Goal: Find specific page/section: Find specific page/section

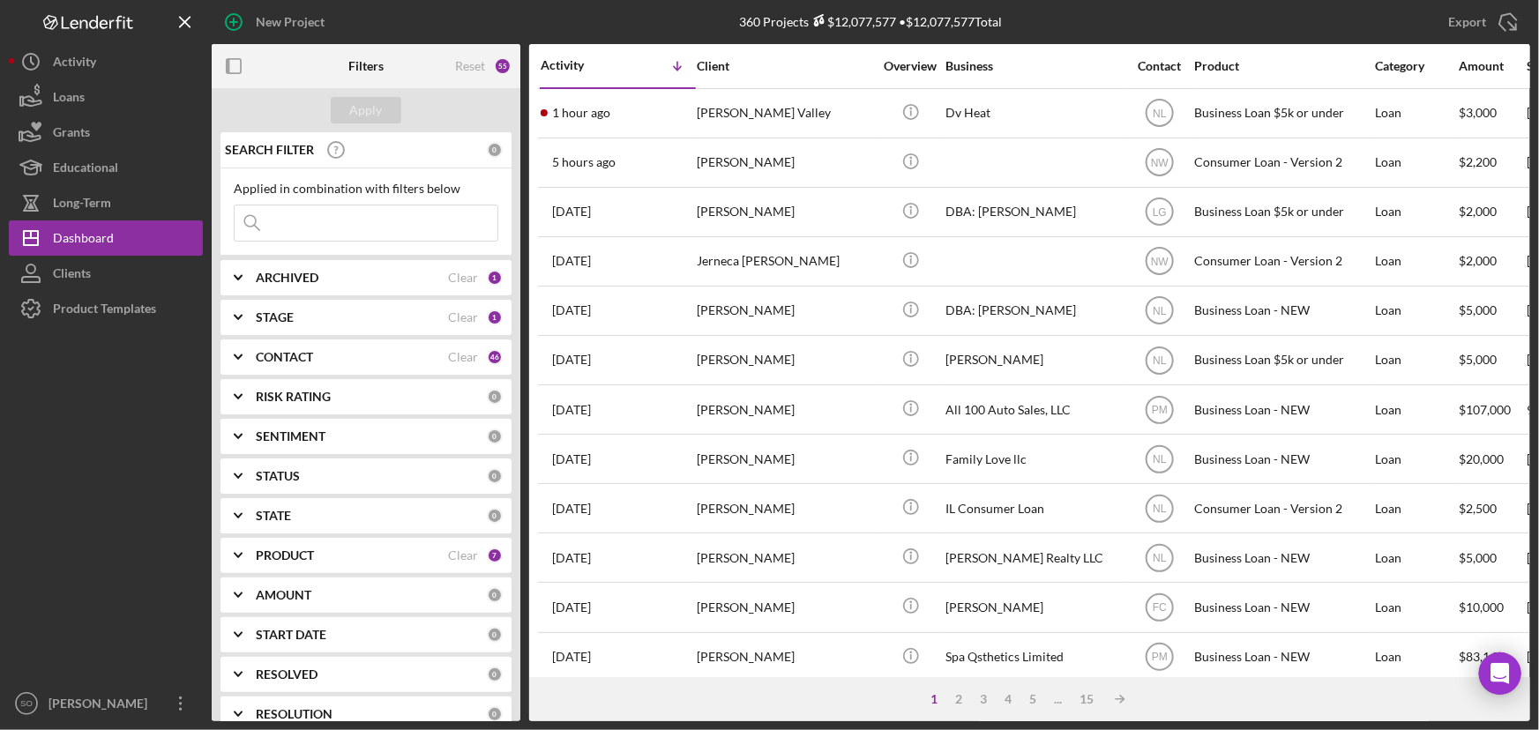
click at [317, 316] on div "STAGE" at bounding box center [352, 317] width 192 height 14
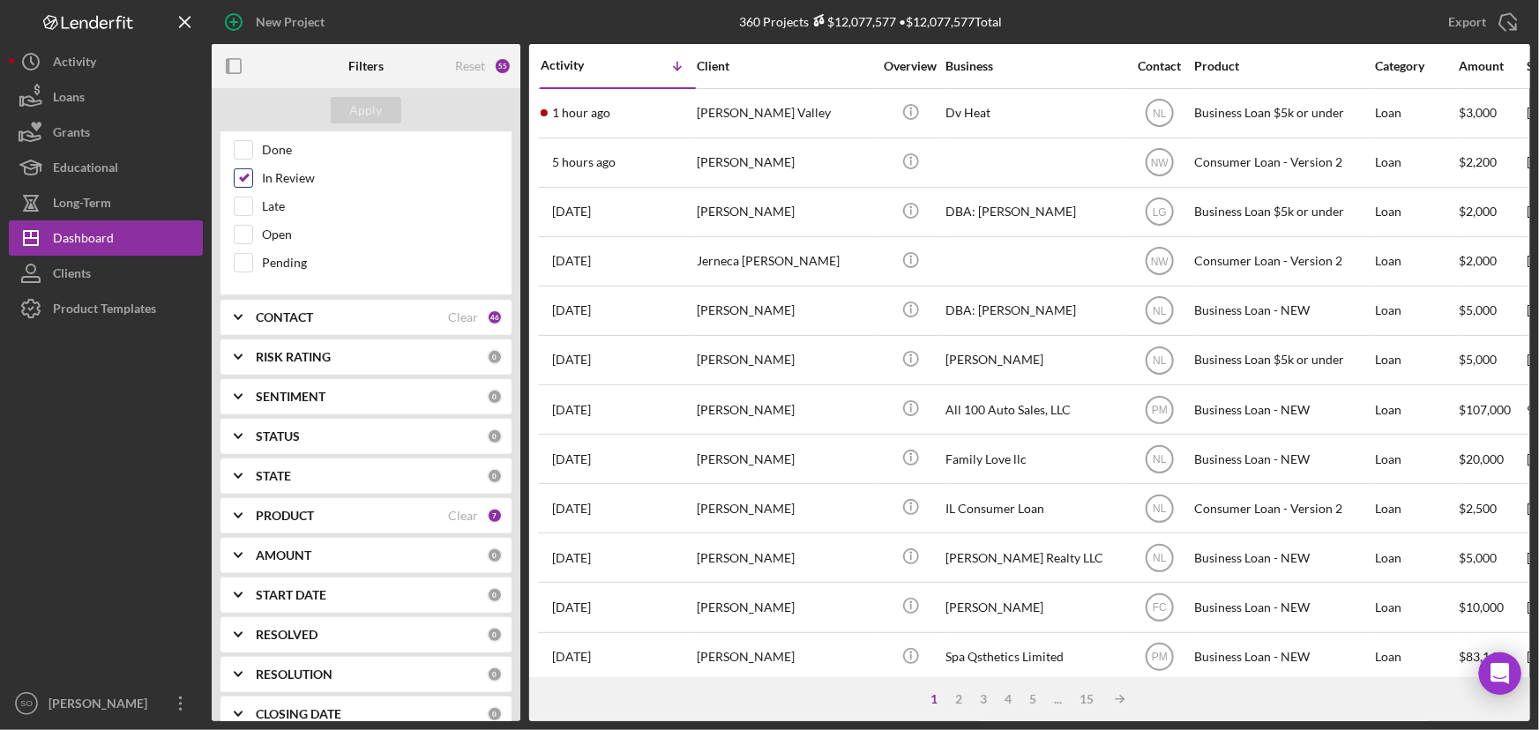
scroll to position [320, 0]
click at [318, 360] on div "STATUS" at bounding box center [371, 356] width 231 height 14
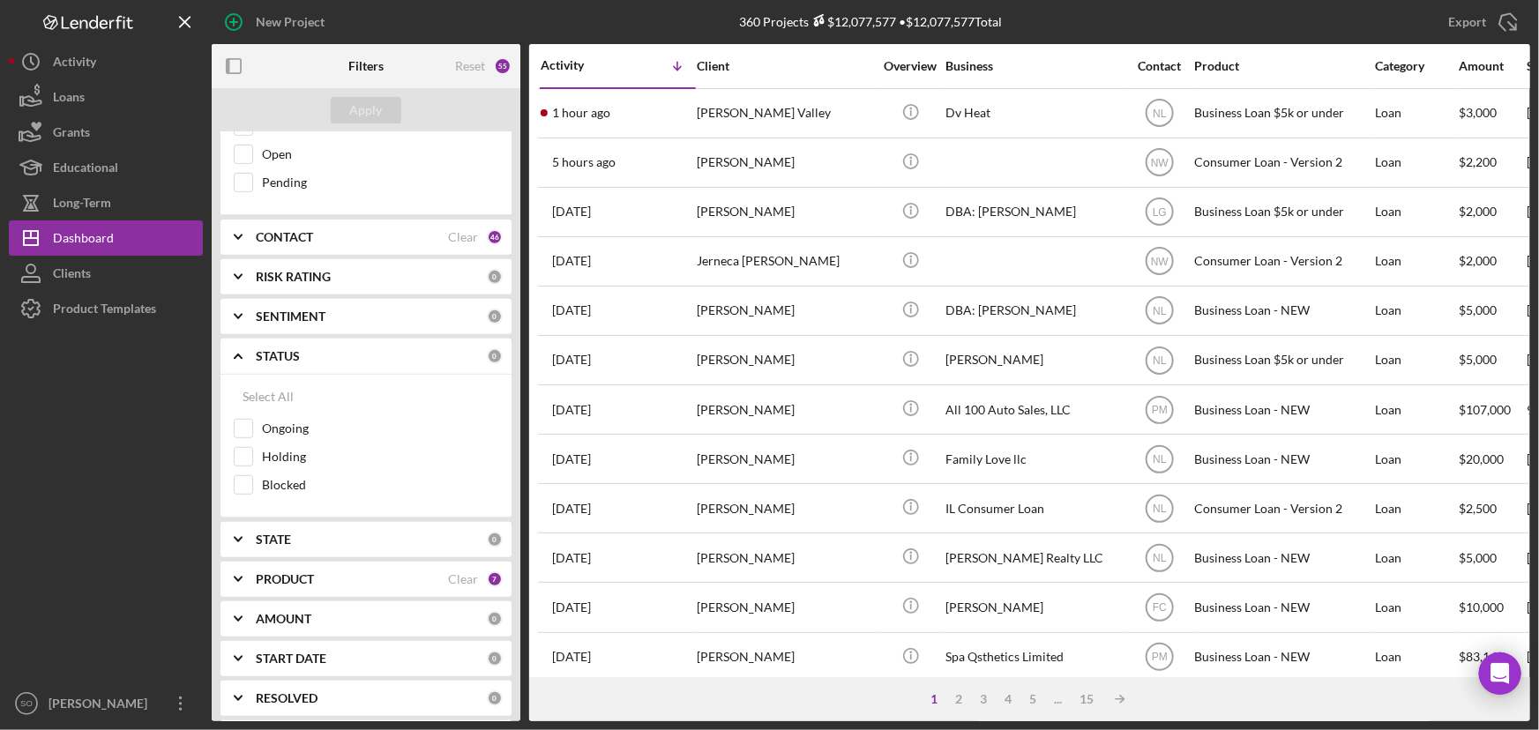
click at [295, 534] on div "STATE" at bounding box center [371, 540] width 231 height 14
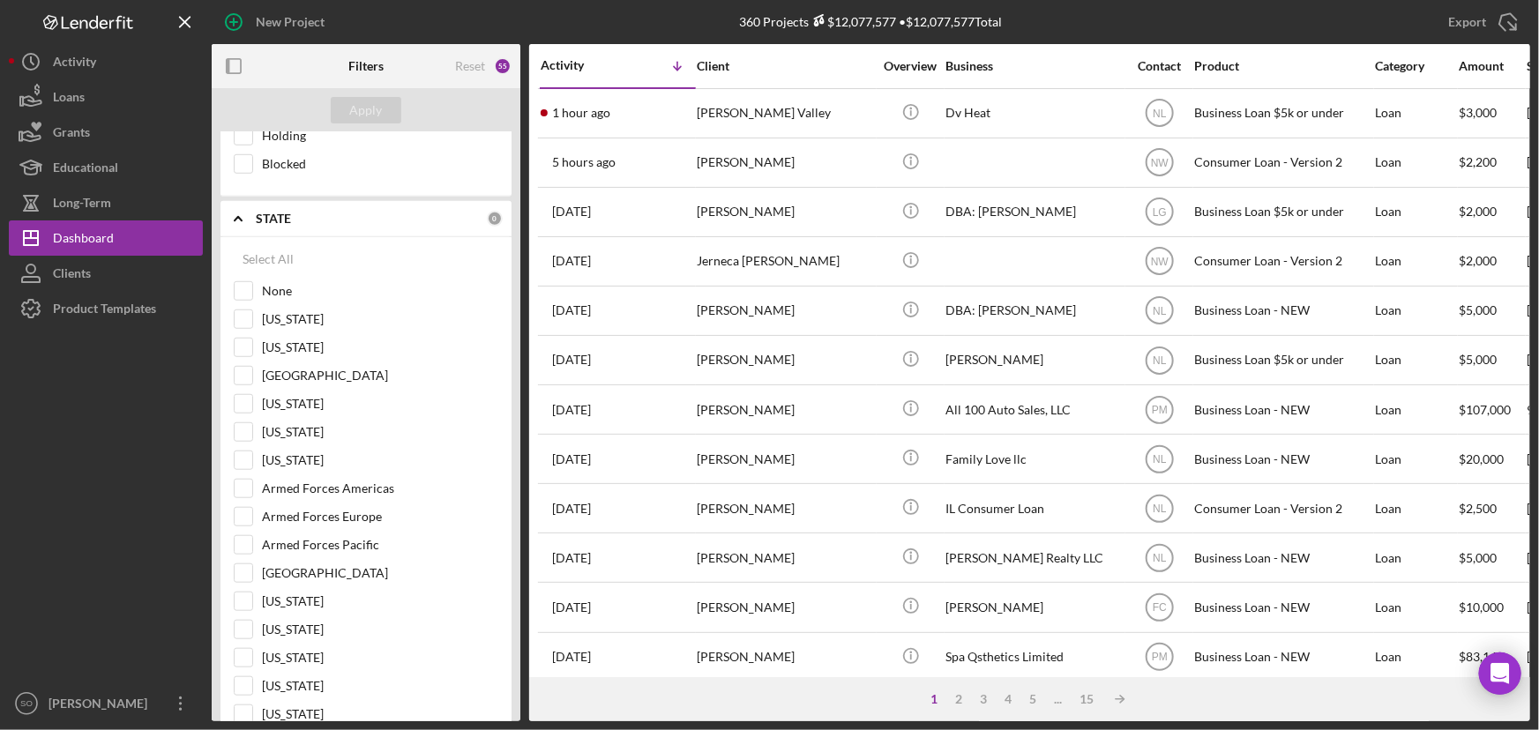
click at [301, 227] on div "STATE 0" at bounding box center [379, 218] width 247 height 35
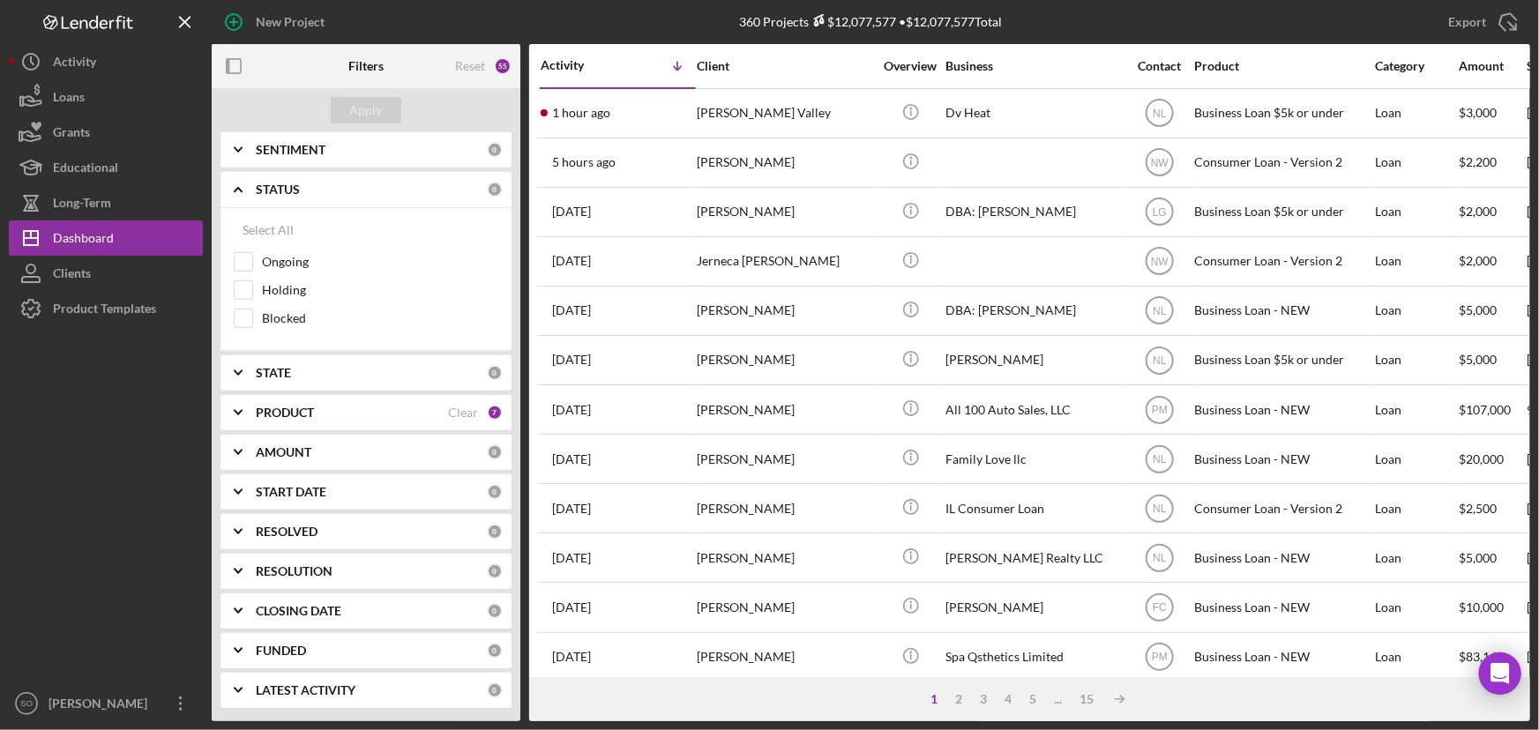
scroll to position [485, 0]
click at [303, 535] on b "RESOLVED" at bounding box center [287, 534] width 62 height 14
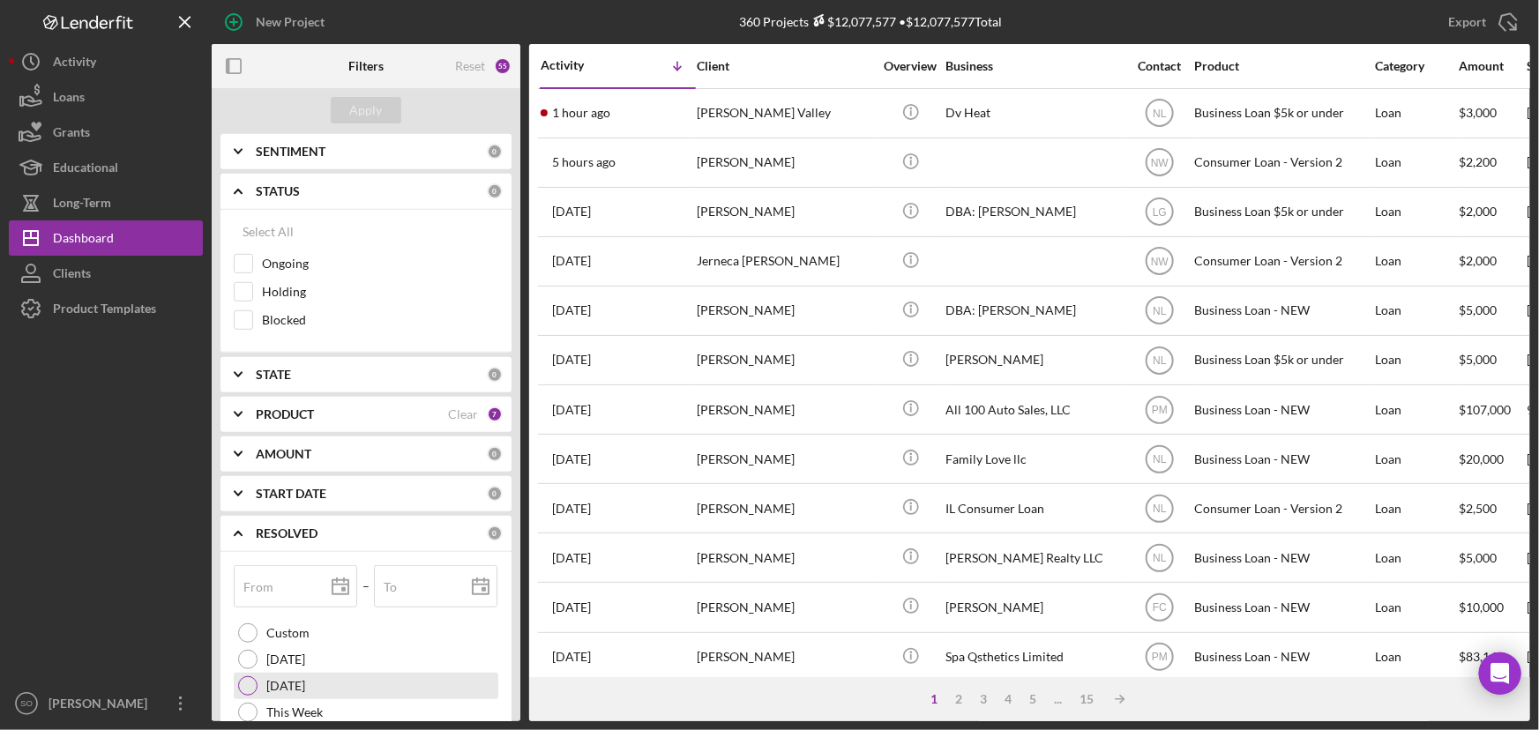
scroll to position [641, 0]
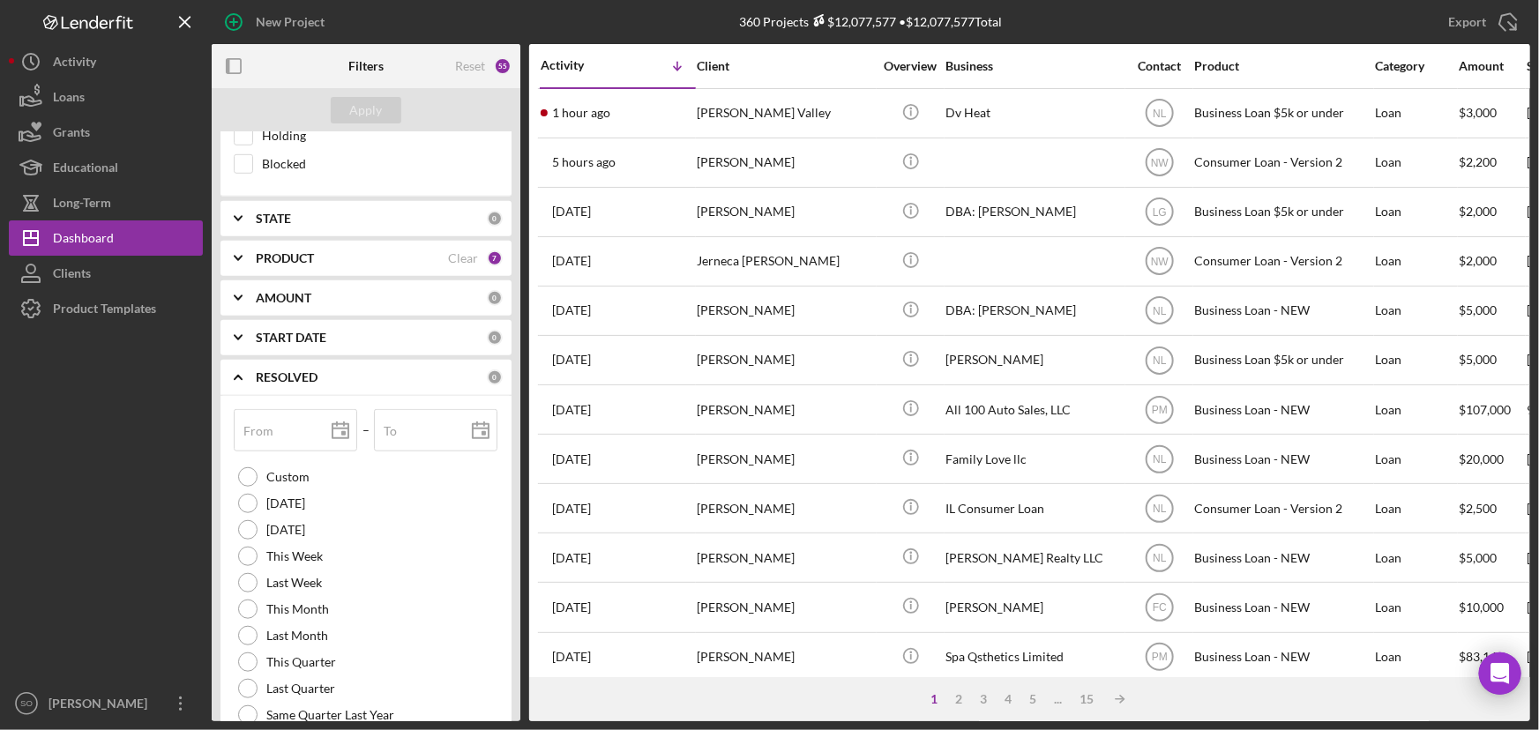
click at [294, 370] on b "RESOLVED" at bounding box center [287, 377] width 62 height 14
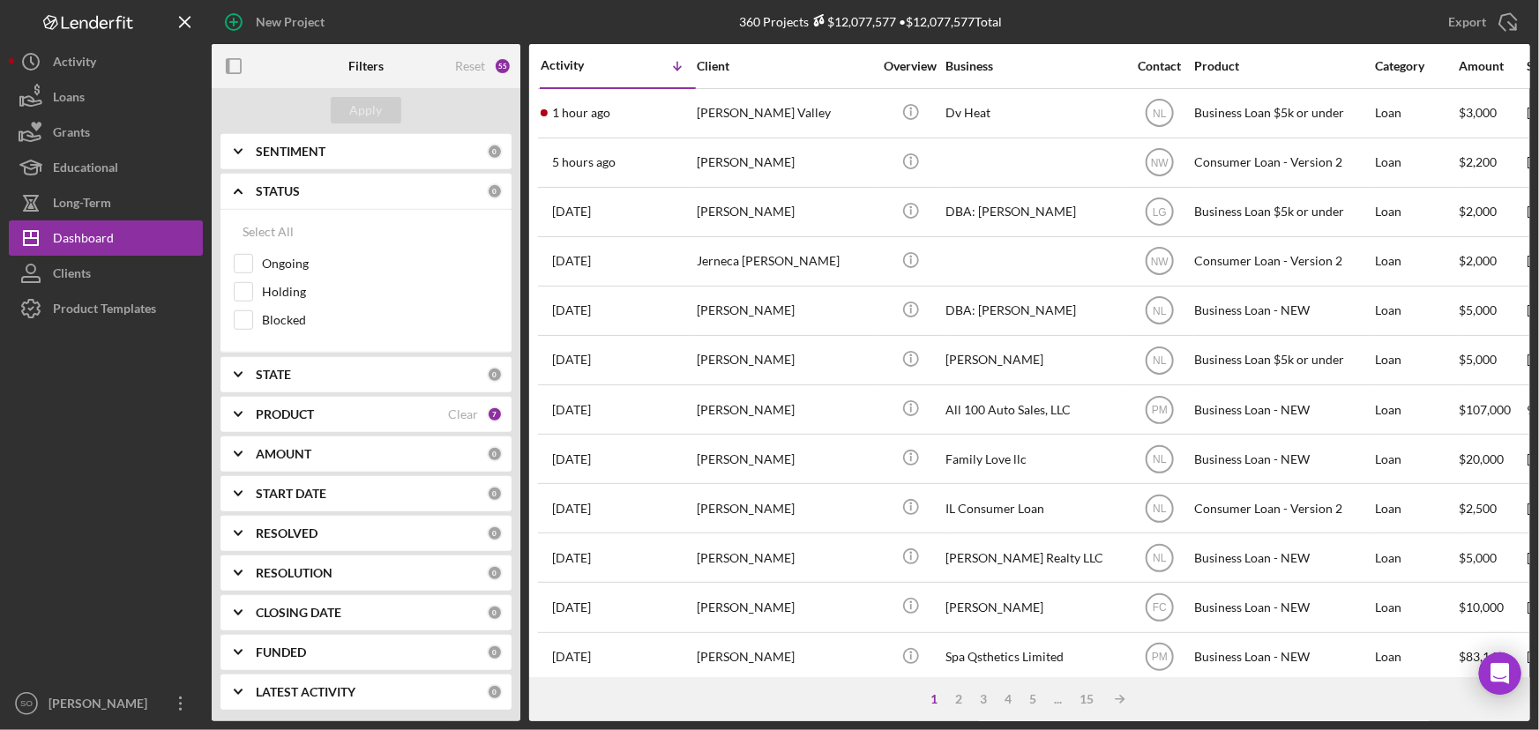
click at [297, 571] on b "RESOLUTION" at bounding box center [294, 573] width 77 height 14
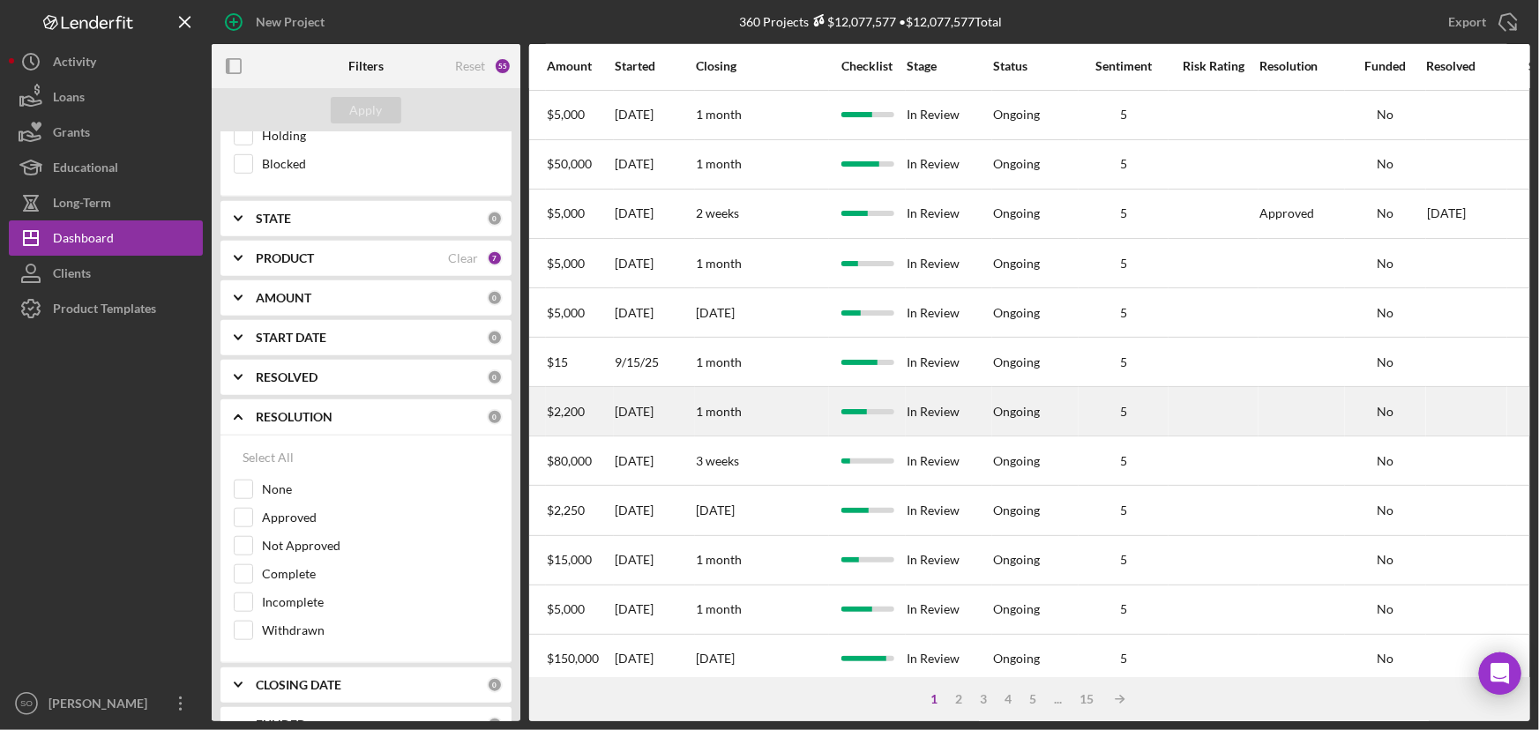
scroll to position [561, 912]
